Goal: Transaction & Acquisition: Purchase product/service

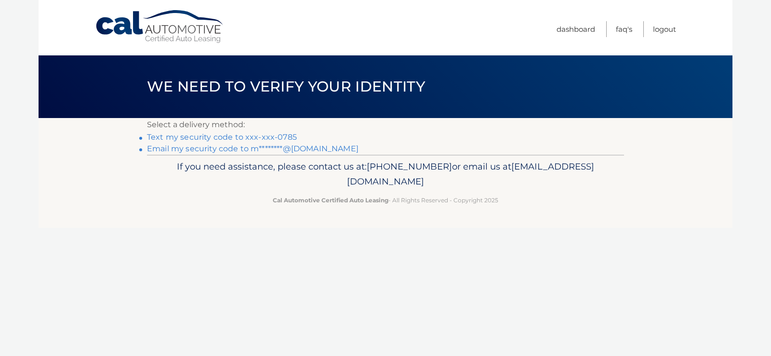
click at [268, 137] on link "Text my security code to xxx-xxx-0785" at bounding box center [222, 137] width 150 height 9
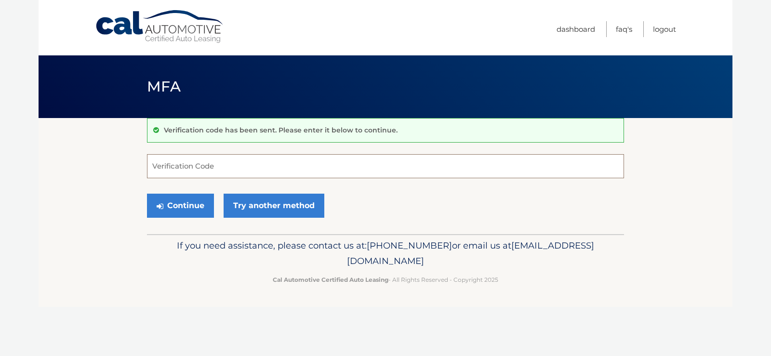
click at [245, 169] on input "Verification Code" at bounding box center [385, 166] width 477 height 24
type input "426446"
click at [147, 194] on button "Continue" at bounding box center [180, 206] width 67 height 24
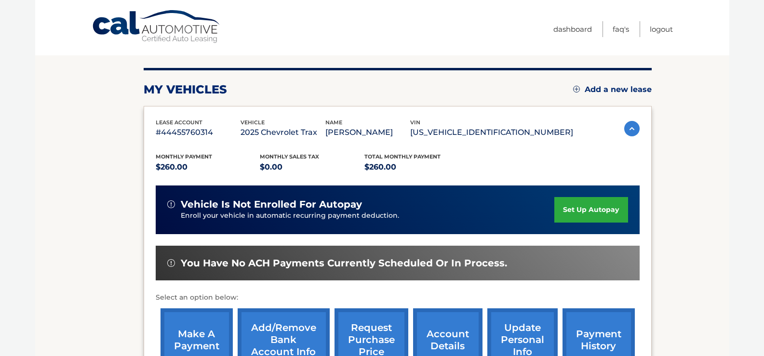
scroll to position [145, 0]
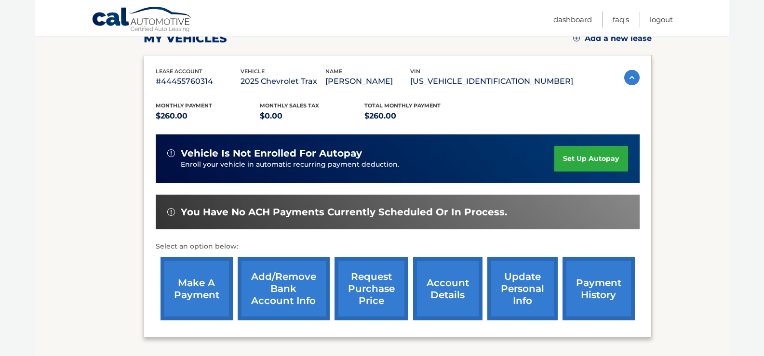
click at [211, 282] on link "make a payment" at bounding box center [197, 288] width 72 height 63
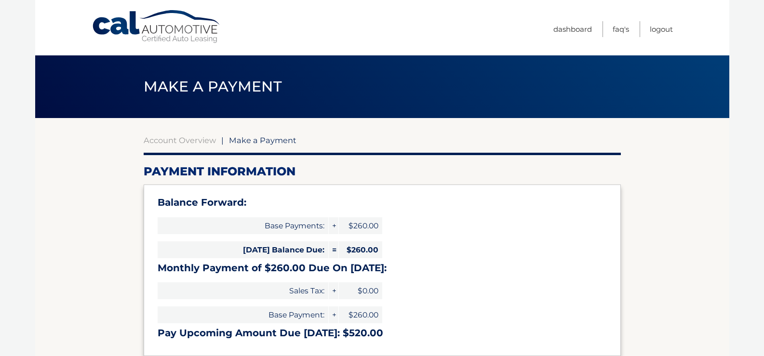
select select "ODI5ZDQxZjItOTE5ZC00OWM1LWIwZWMtOTAzZjI2NmFmY2Vm"
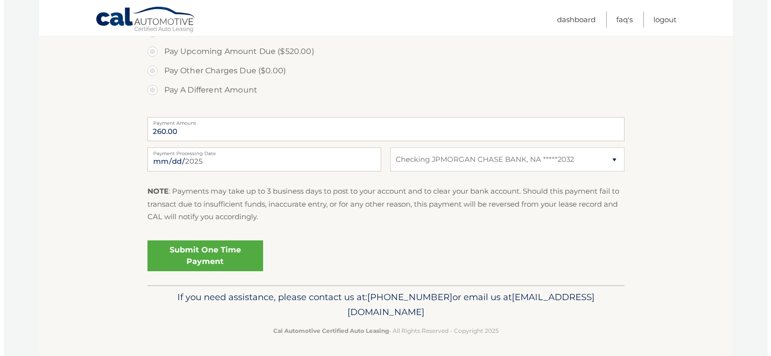
scroll to position [374, 0]
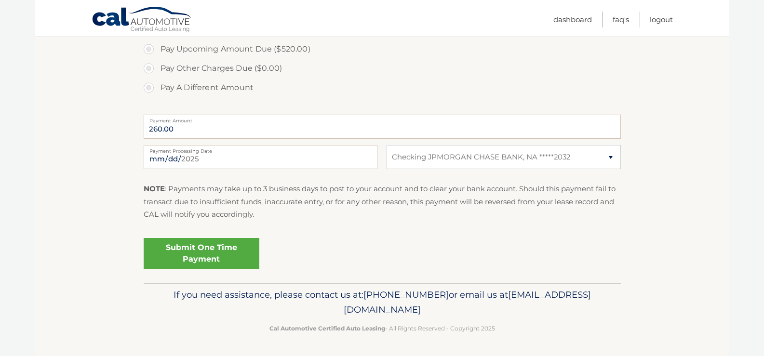
click at [221, 253] on link "Submit One Time Payment" at bounding box center [202, 253] width 116 height 31
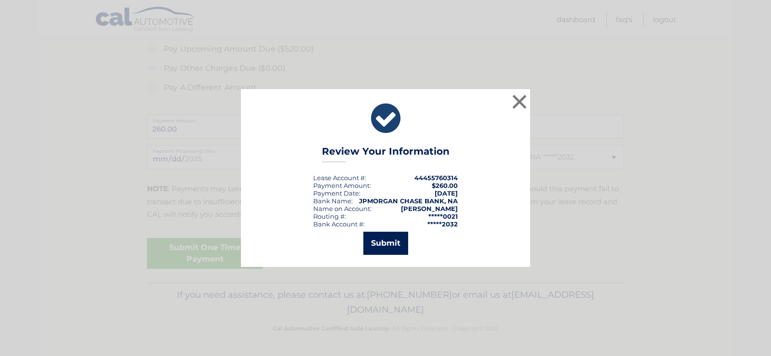
click at [374, 237] on button "Submit" at bounding box center [385, 243] width 45 height 23
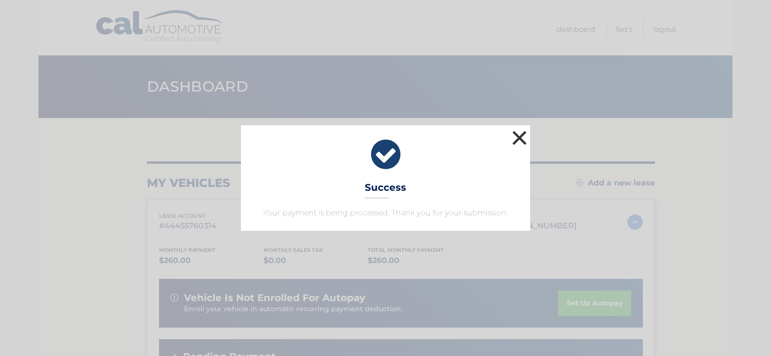
click at [516, 139] on button "×" at bounding box center [519, 137] width 19 height 19
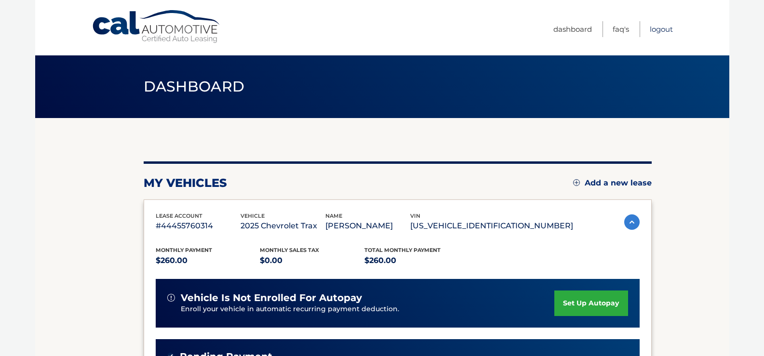
click at [657, 28] on link "Logout" at bounding box center [661, 29] width 23 height 16
